Goal: Information Seeking & Learning: Learn about a topic

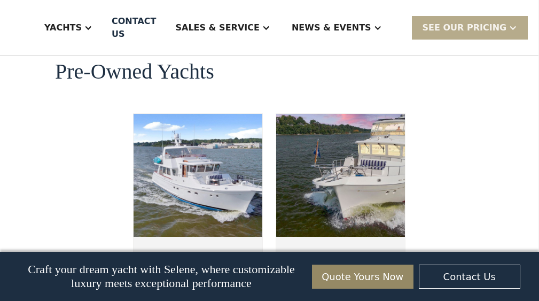
scroll to position [2964, 0]
click at [351, 121] on img at bounding box center [341, 175] width 129 height 123
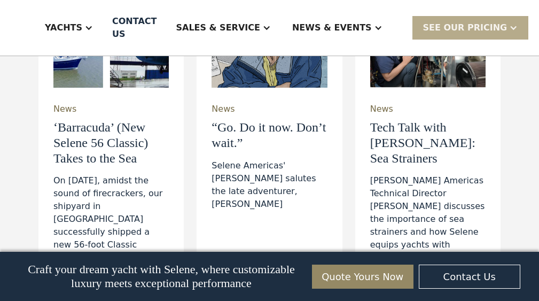
scroll to position [3798, 0]
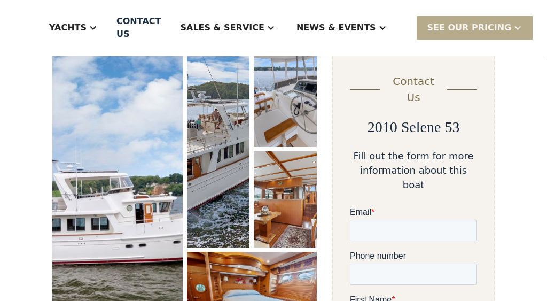
scroll to position [164, 0]
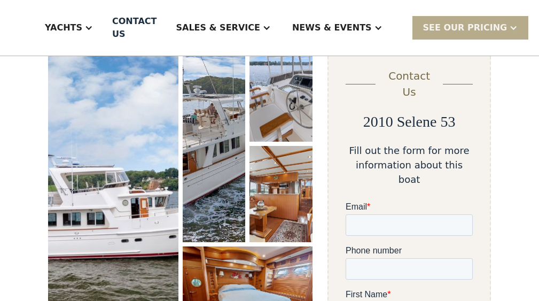
click at [147, 208] on img "open lightbox" at bounding box center [113, 193] width 130 height 297
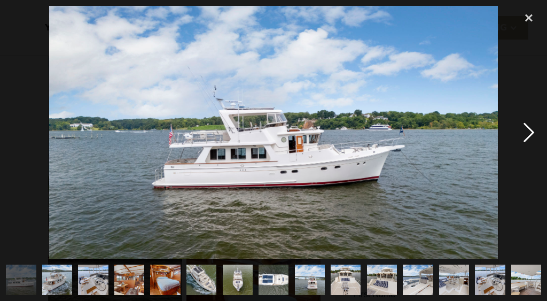
click at [525, 130] on div "next image" at bounding box center [529, 132] width 36 height 253
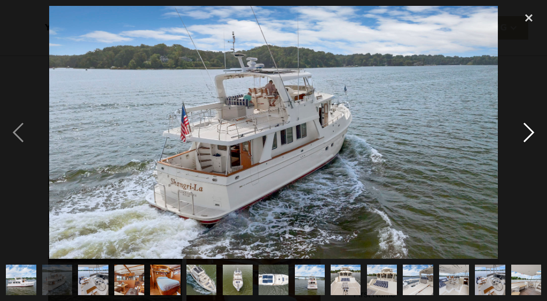
click at [524, 129] on div "next image" at bounding box center [529, 132] width 36 height 253
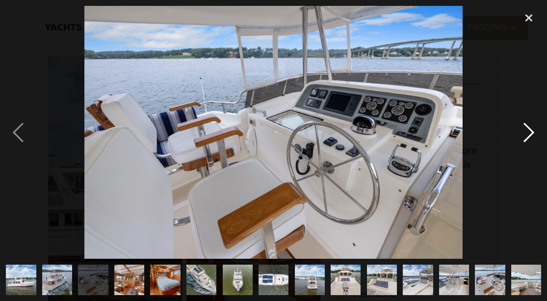
click at [525, 128] on div "next image" at bounding box center [529, 132] width 36 height 253
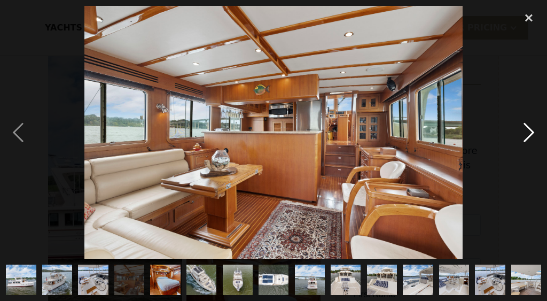
click at [527, 125] on div "next image" at bounding box center [529, 132] width 36 height 253
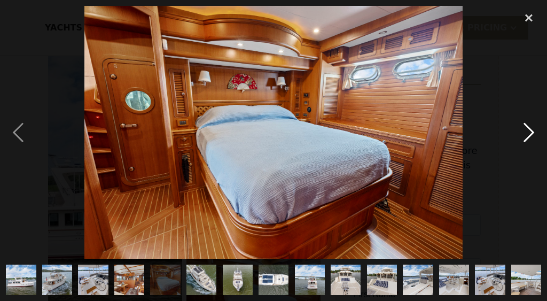
click at [527, 125] on div "next image" at bounding box center [529, 132] width 36 height 253
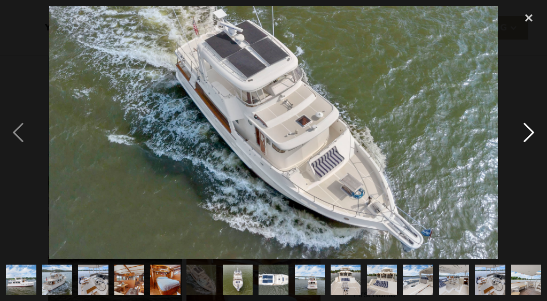
click at [527, 123] on div "next image" at bounding box center [529, 132] width 36 height 253
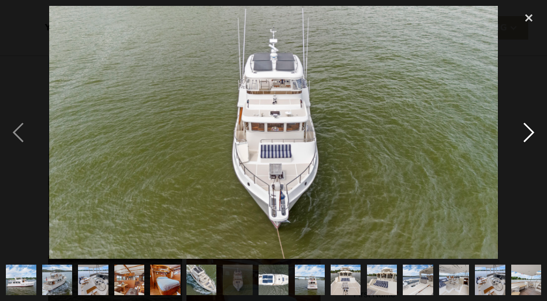
click at [527, 123] on div "next image" at bounding box center [529, 132] width 36 height 253
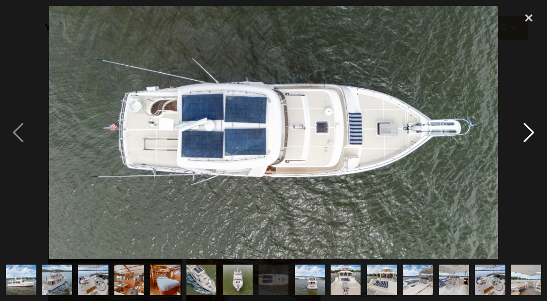
click at [527, 126] on div "next image" at bounding box center [529, 132] width 36 height 253
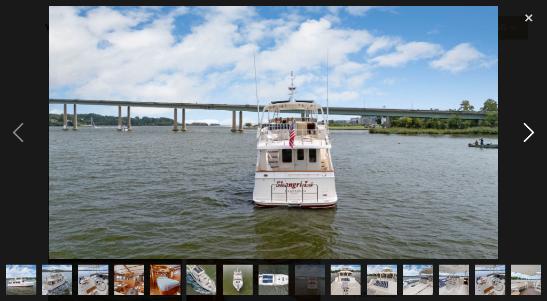
click at [528, 125] on div "next image" at bounding box center [529, 132] width 36 height 253
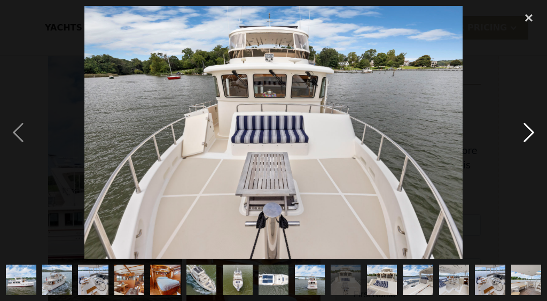
click at [528, 126] on div "next image" at bounding box center [529, 132] width 36 height 253
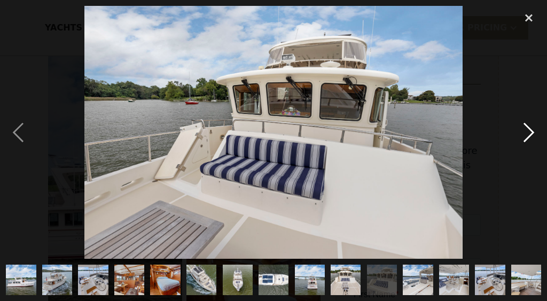
click at [528, 126] on div "next image" at bounding box center [529, 132] width 36 height 253
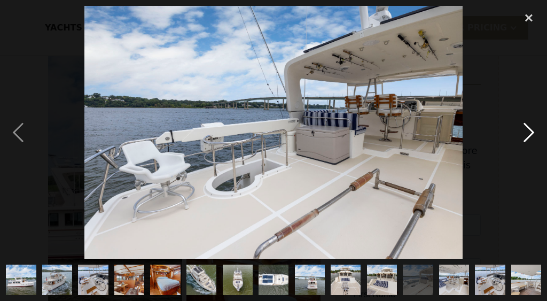
click at [528, 126] on div "next image" at bounding box center [529, 132] width 36 height 253
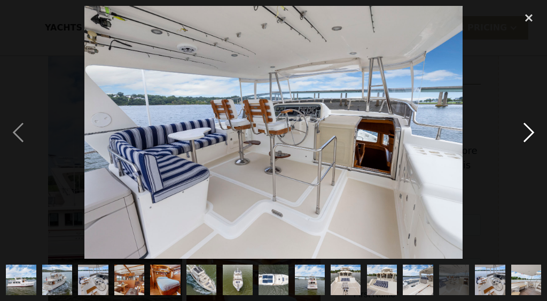
click at [528, 126] on div "next image" at bounding box center [529, 132] width 36 height 253
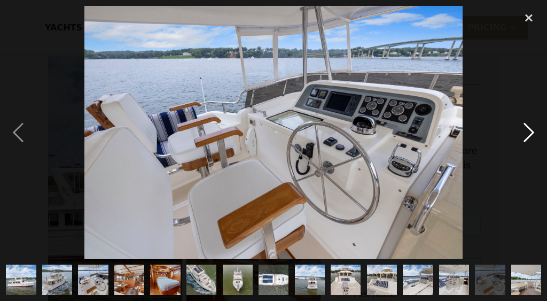
click at [527, 124] on div "next image" at bounding box center [529, 132] width 36 height 253
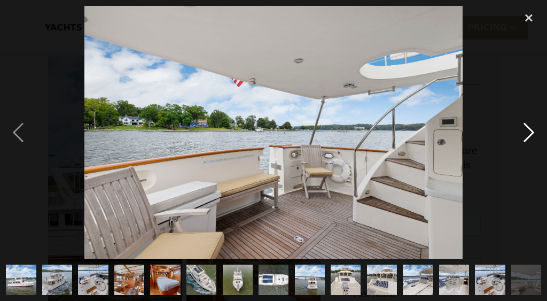
click at [527, 124] on div "next image" at bounding box center [529, 132] width 36 height 253
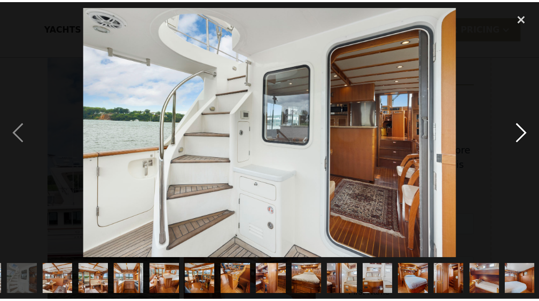
scroll to position [0, 542]
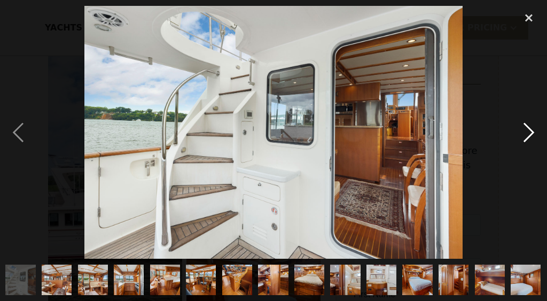
click at [527, 124] on div "next image" at bounding box center [529, 132] width 36 height 253
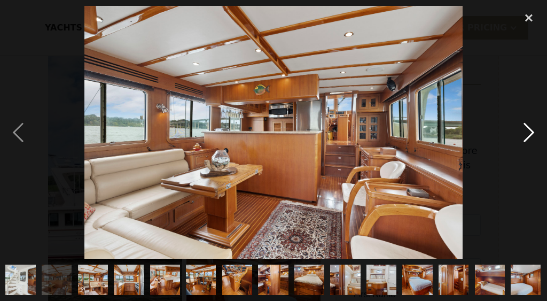
click at [524, 129] on div "next image" at bounding box center [529, 132] width 36 height 253
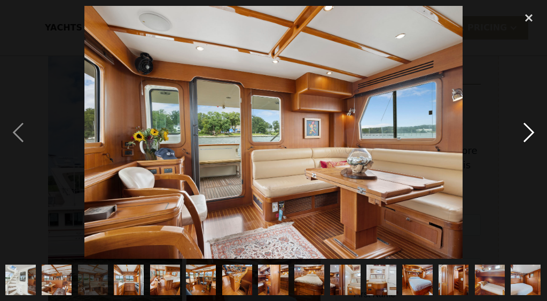
click at [524, 129] on div "next image" at bounding box center [529, 132] width 36 height 253
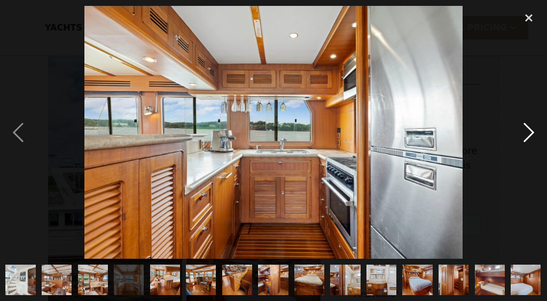
click at [524, 129] on div "next image" at bounding box center [529, 132] width 36 height 253
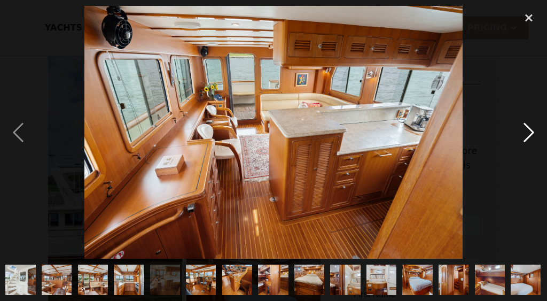
click at [524, 129] on div "next image" at bounding box center [529, 132] width 36 height 253
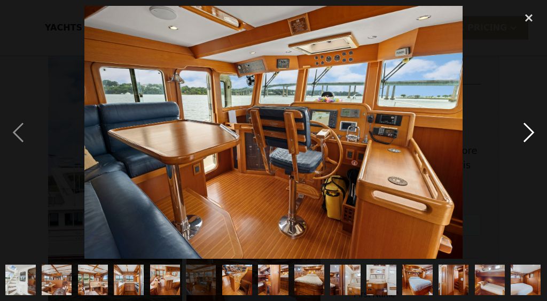
click at [524, 128] on div "next image" at bounding box center [529, 132] width 36 height 253
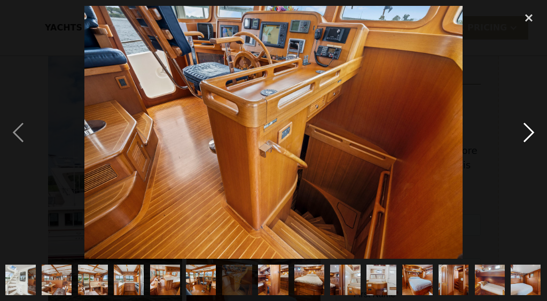
click at [524, 128] on div "next image" at bounding box center [529, 132] width 36 height 253
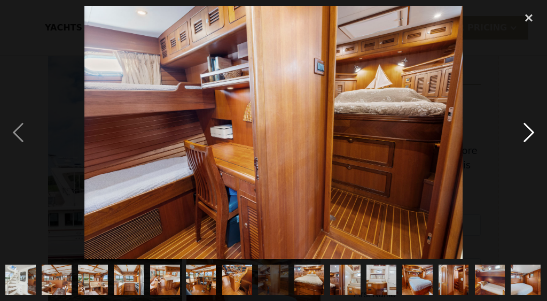
click at [524, 128] on div "next image" at bounding box center [529, 132] width 36 height 253
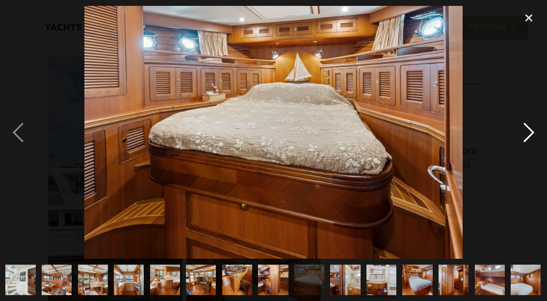
click at [523, 128] on div "next image" at bounding box center [529, 132] width 36 height 253
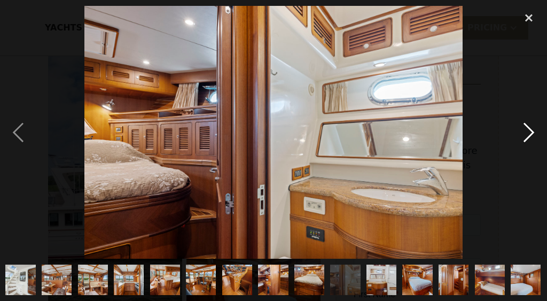
click at [523, 128] on div "next image" at bounding box center [529, 132] width 36 height 253
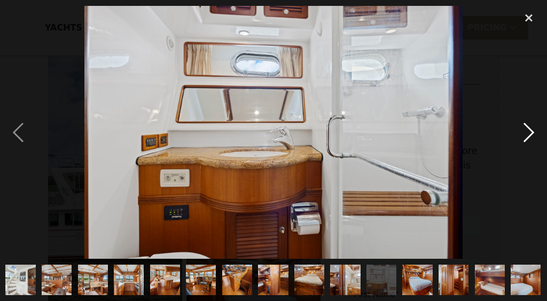
click at [523, 128] on div "next image" at bounding box center [529, 132] width 36 height 253
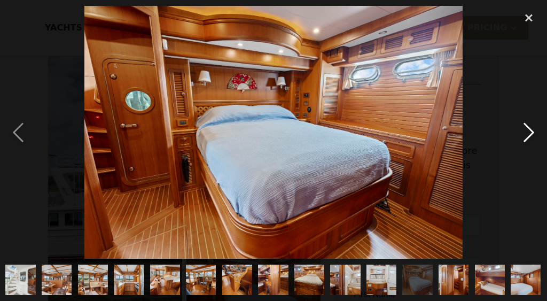
click at [523, 128] on div "next image" at bounding box center [529, 132] width 36 height 253
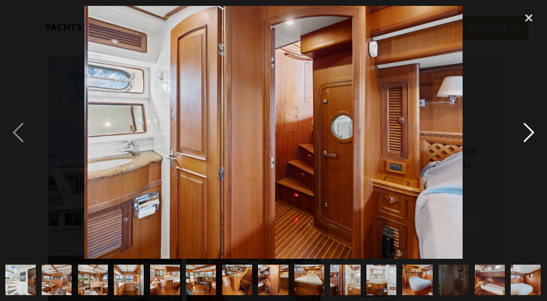
click at [534, 137] on div "next image" at bounding box center [529, 132] width 36 height 253
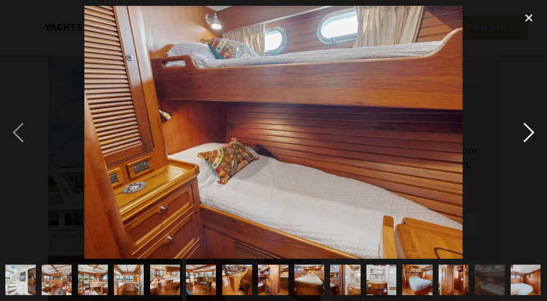
click at [534, 135] on div "next image" at bounding box center [529, 132] width 36 height 253
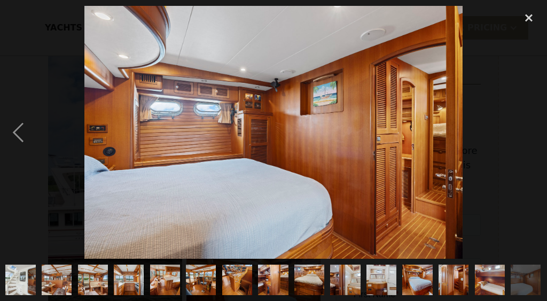
click at [526, 133] on div "next image" at bounding box center [529, 132] width 36 height 253
click at [525, 127] on div "next image" at bounding box center [529, 132] width 36 height 253
click at [528, 15] on div "close lightbox" at bounding box center [529, 18] width 36 height 24
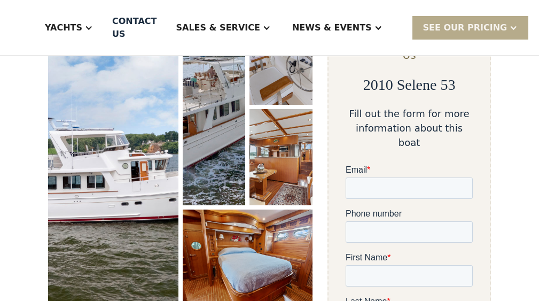
scroll to position [156, 0]
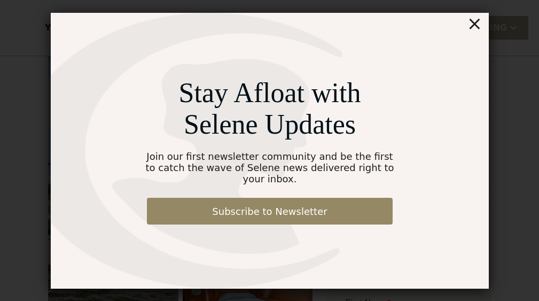
click at [481, 30] on div "×" at bounding box center [475, 23] width 16 height 21
